Goal: Task Accomplishment & Management: Manage account settings

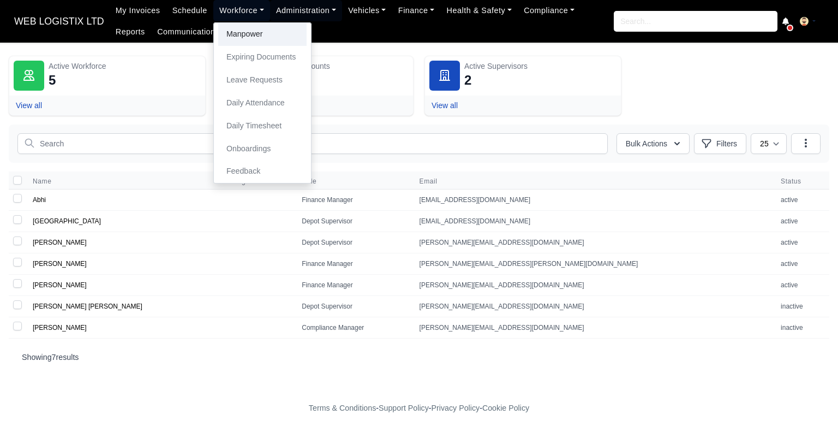
click at [233, 23] on link "Manpower" at bounding box center [262, 34] width 88 height 23
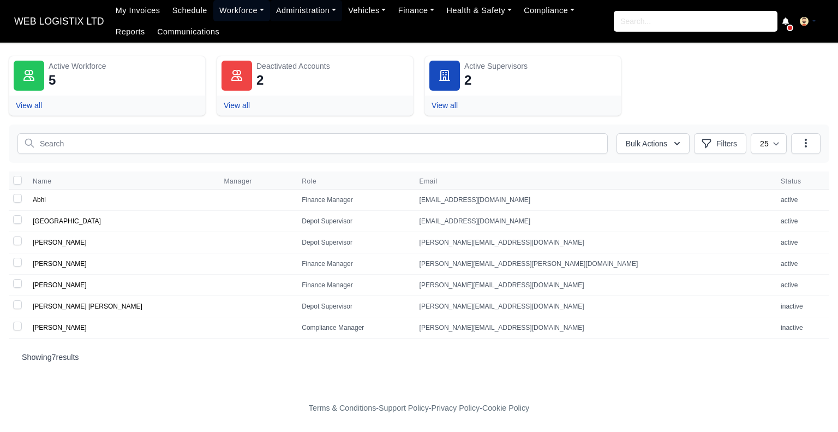
click at [234, 19] on link "Workforce" at bounding box center [241, 10] width 57 height 21
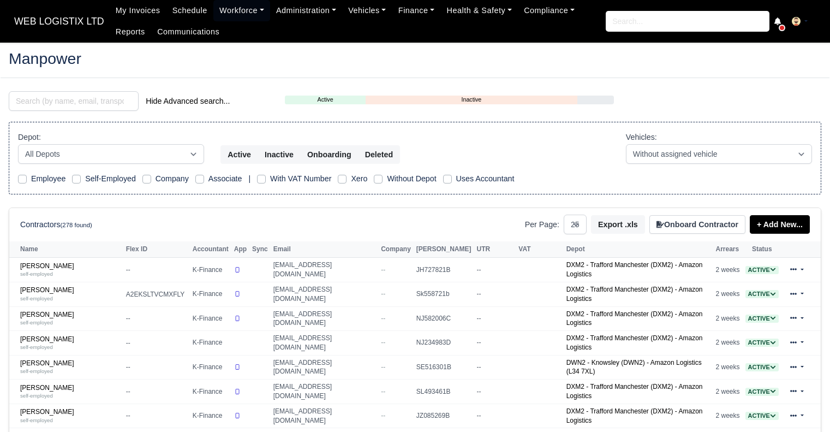
select select "25"
click at [71, 103] on input "search" at bounding box center [74, 101] width 130 height 20
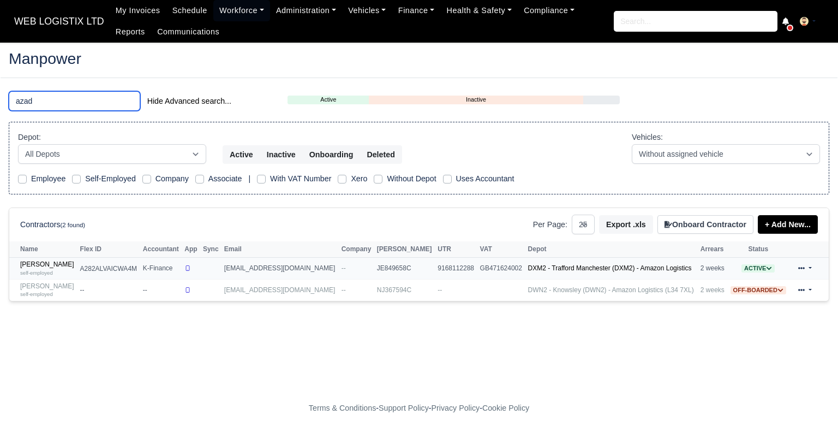
type input "azad"
click at [33, 258] on td "Azad Miah self-employed" at bounding box center [43, 269] width 68 height 22
click at [37, 261] on link "Azad Miah self-employed" at bounding box center [47, 268] width 55 height 16
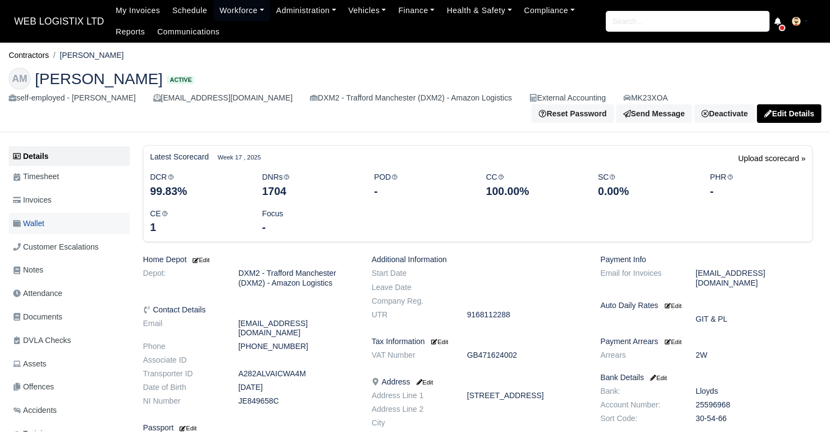
click at [72, 213] on link "Wallet" at bounding box center [69, 223] width 121 height 21
